Goal: Task Accomplishment & Management: Manage account settings

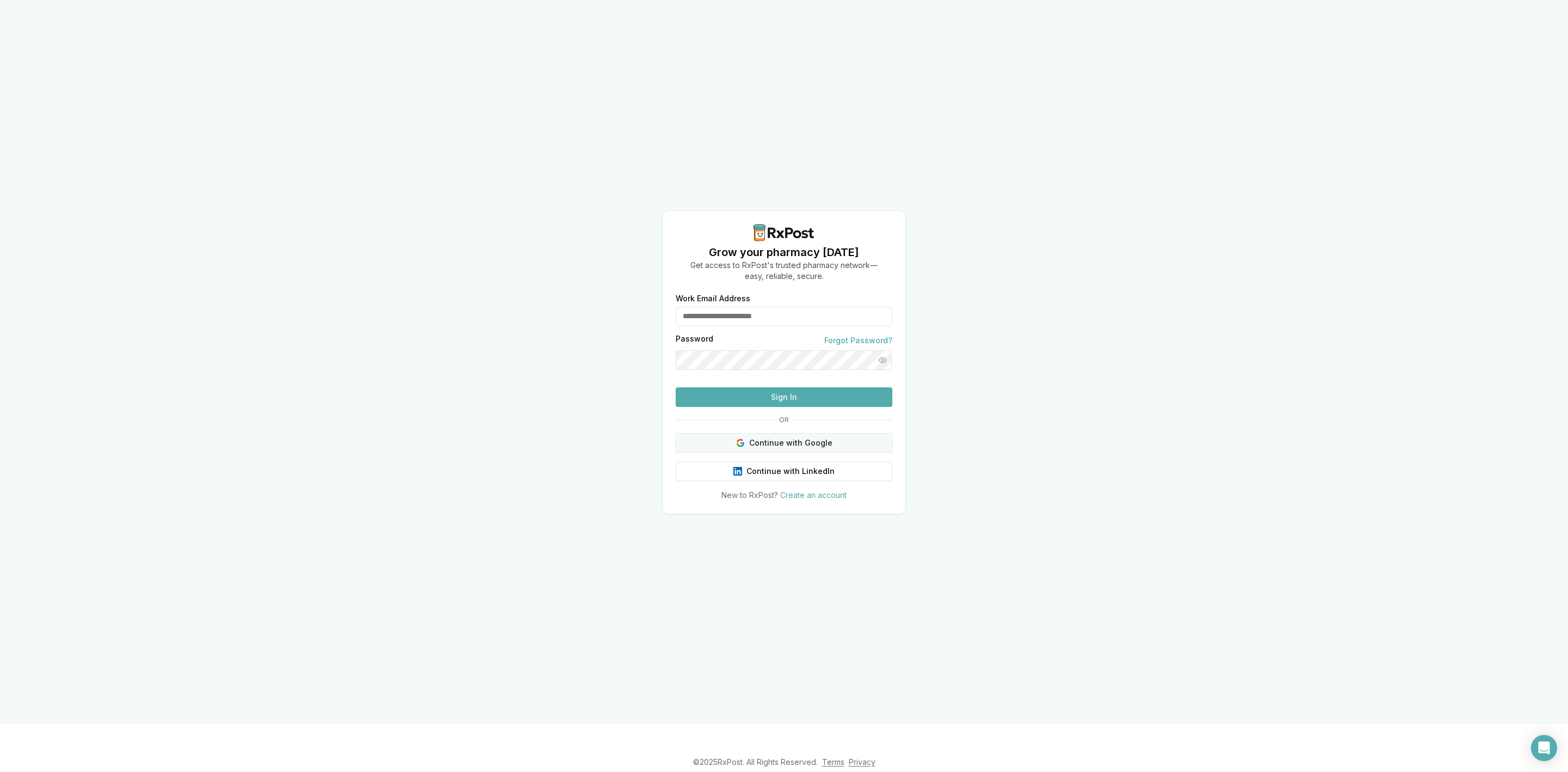
type input "**********"
click at [845, 453] on button "Continue with Google" at bounding box center [784, 443] width 217 height 20
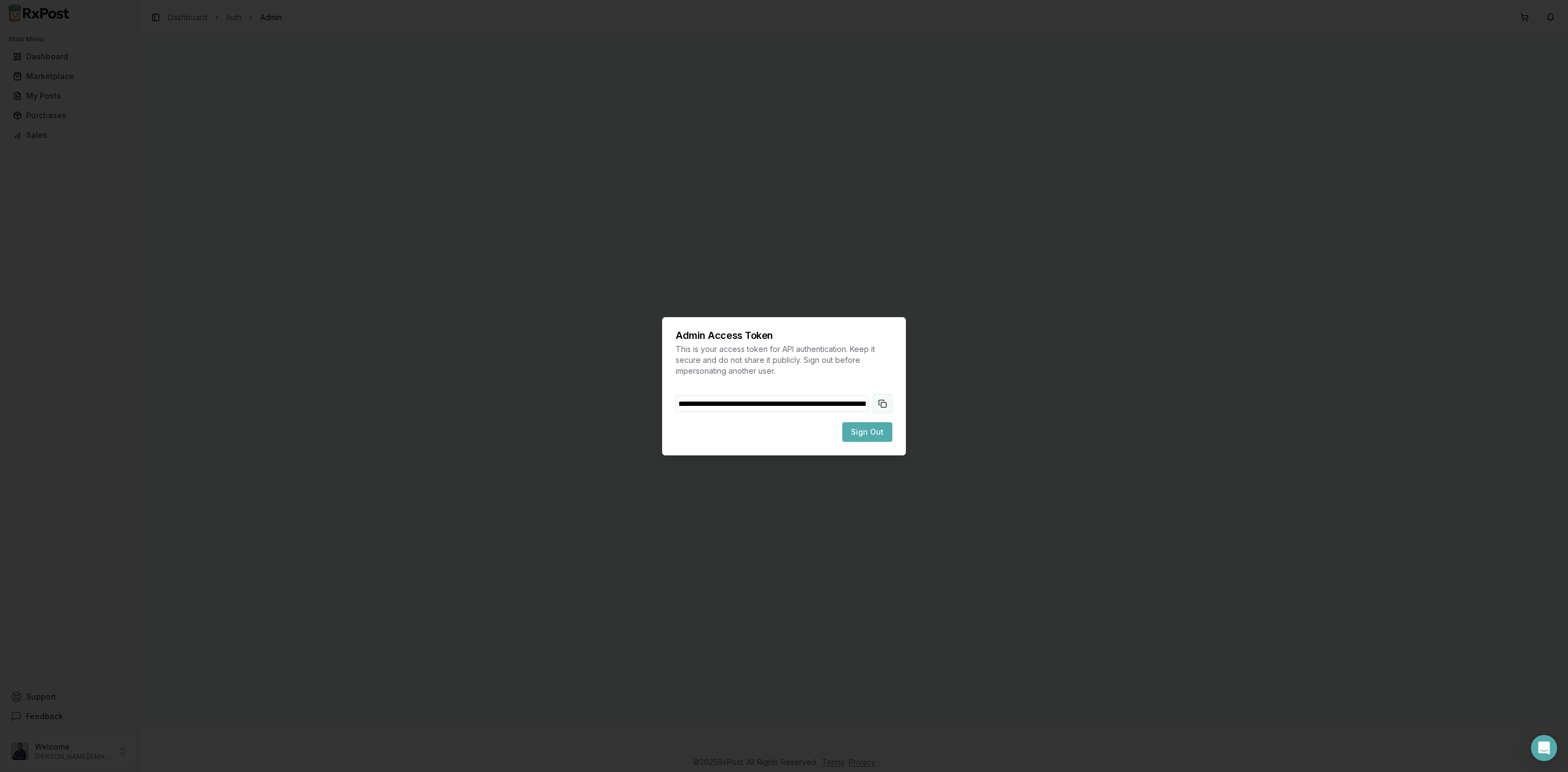
click at [887, 404] on button "Copy token to clipboard" at bounding box center [882, 403] width 20 height 20
click at [882, 438] on button "Sign Out" at bounding box center [867, 432] width 50 height 20
